Goal: Book appointment/travel/reservation

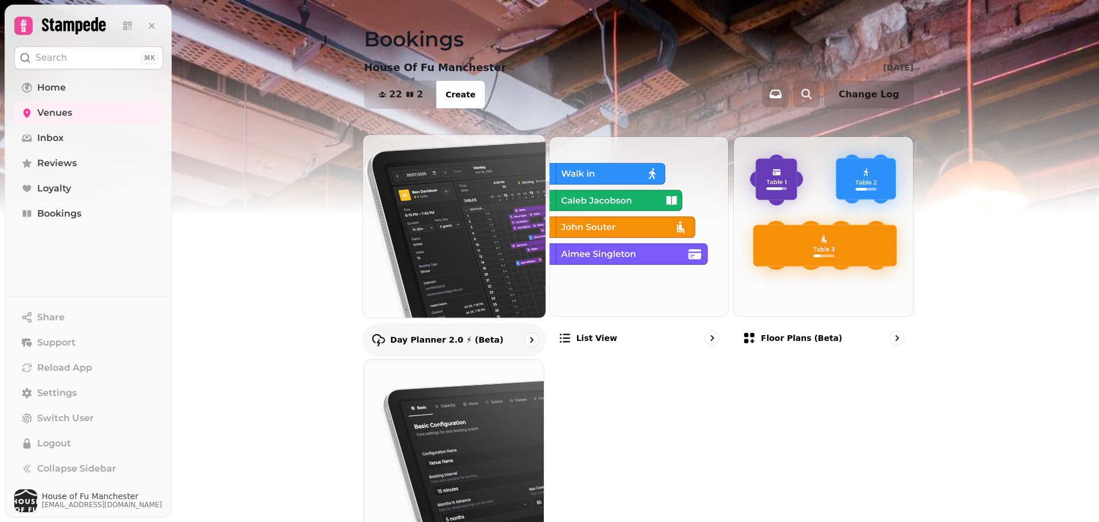
click at [441, 261] on img at bounding box center [454, 225] width 201 height 201
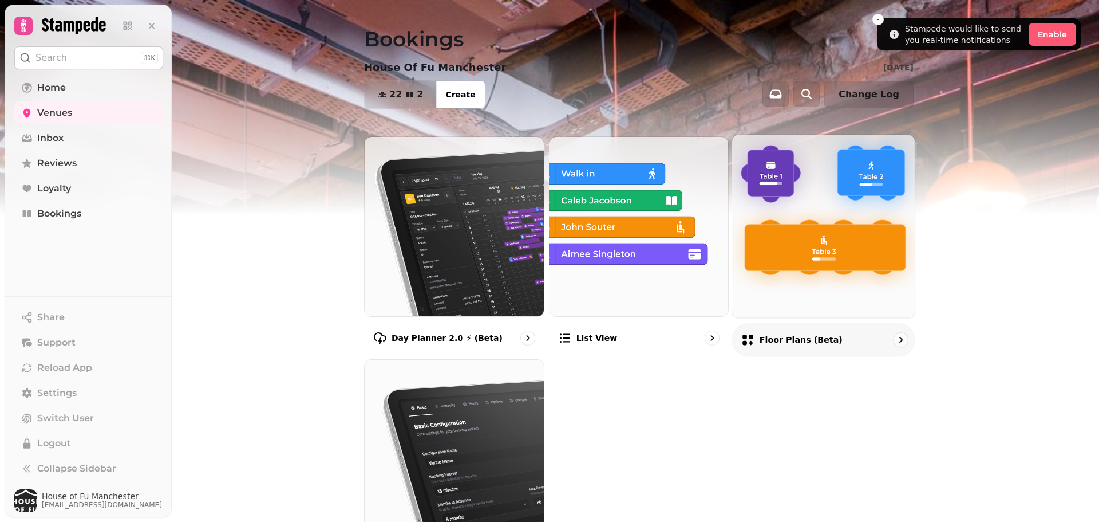
click at [866, 185] on img at bounding box center [823, 225] width 201 height 201
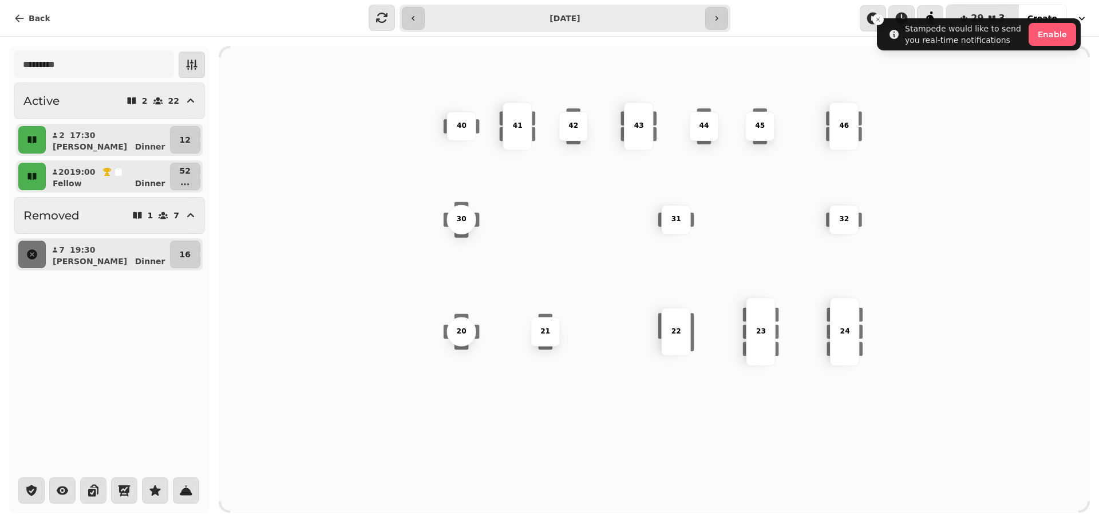
click at [349, 159] on div "23 22 45 46 20 24 41 43 21 42 44 32 31 40 30" at bounding box center [654, 279] width 871 height 467
click at [185, 68] on icon "button" at bounding box center [192, 65] width 14 height 14
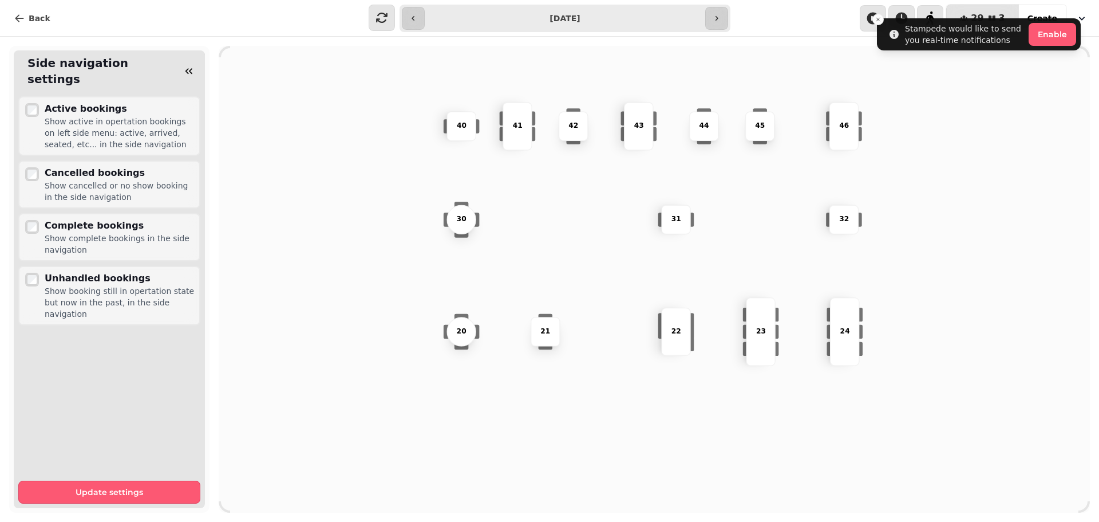
click at [185, 68] on icon "button" at bounding box center [188, 70] width 11 height 11
